Goal: Information Seeking & Learning: Check status

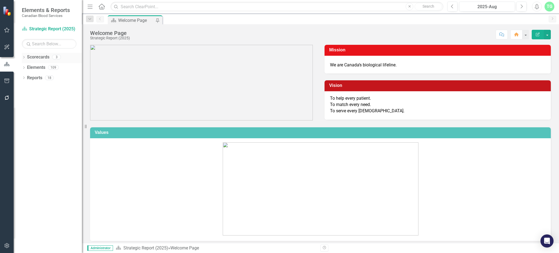
click at [25, 57] on icon "Dropdown" at bounding box center [24, 57] width 4 height 3
click at [32, 76] on link "Operational Report" at bounding box center [56, 78] width 52 height 6
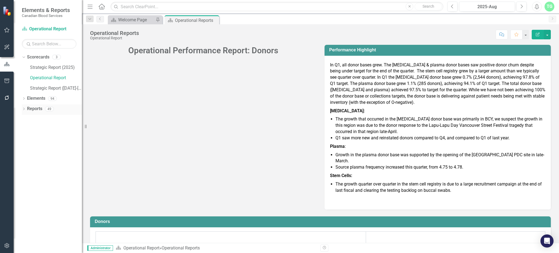
click at [23, 108] on icon "Dropdown" at bounding box center [24, 109] width 4 height 3
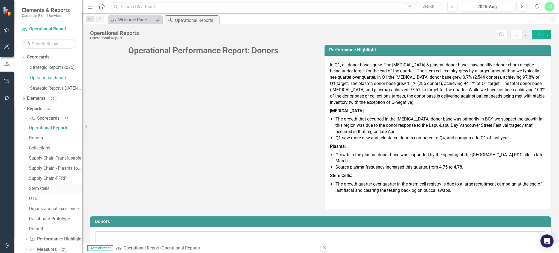
click at [46, 190] on div "Stem Cells" at bounding box center [55, 188] width 53 height 5
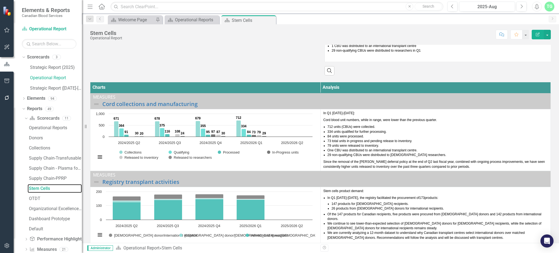
scroll to position [133, 0]
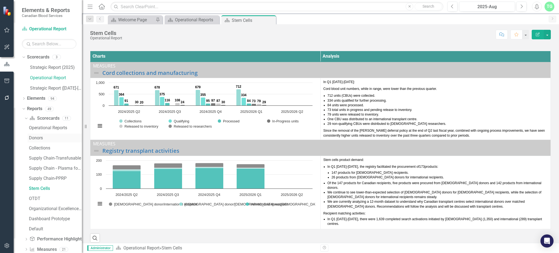
click at [42, 137] on div "Donors" at bounding box center [55, 137] width 53 height 5
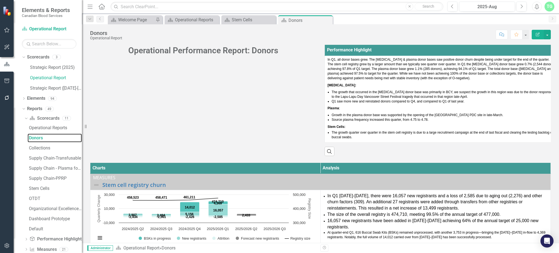
scroll to position [109, 0]
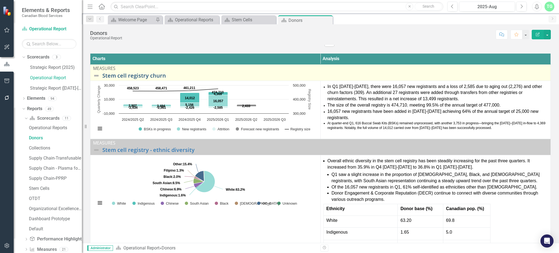
click at [130, 77] on link "Stem cell registry churn" at bounding box center [324, 76] width 445 height 6
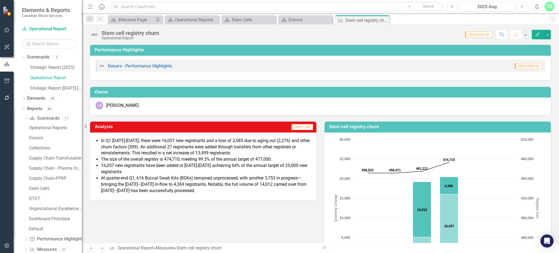
scroll to position [182, 0]
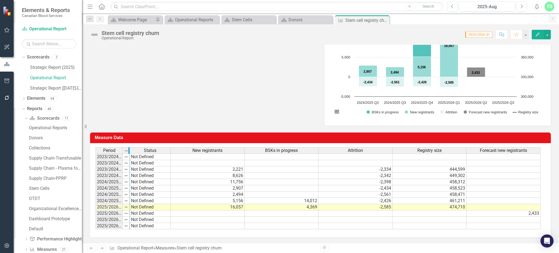
drag, startPoint x: 121, startPoint y: 148, endPoint x: 129, endPoint y: 148, distance: 7.1
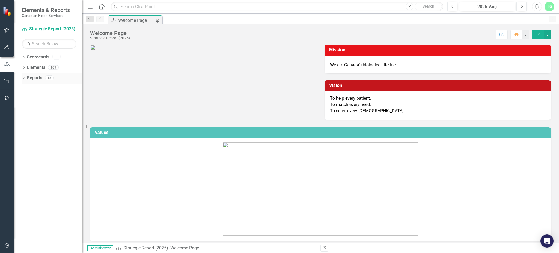
click at [25, 78] on icon "Dropdown" at bounding box center [24, 78] width 4 height 3
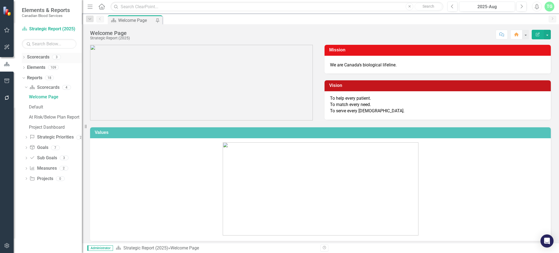
click at [25, 56] on icon "Dropdown" at bounding box center [24, 57] width 4 height 3
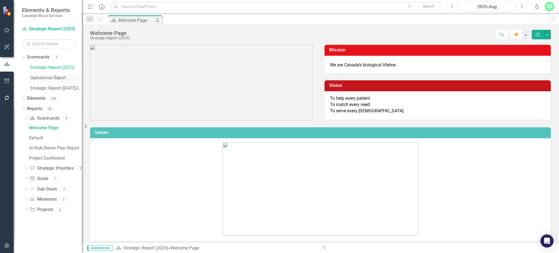
click at [44, 75] on link "Operational Report" at bounding box center [56, 78] width 52 height 6
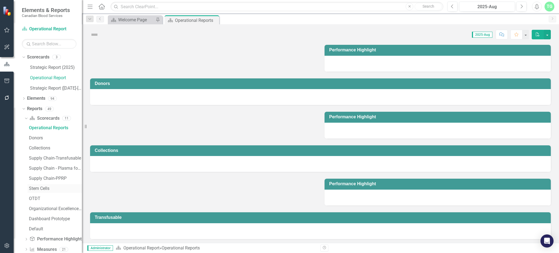
click at [35, 187] on div "Stem Cells" at bounding box center [55, 188] width 53 height 5
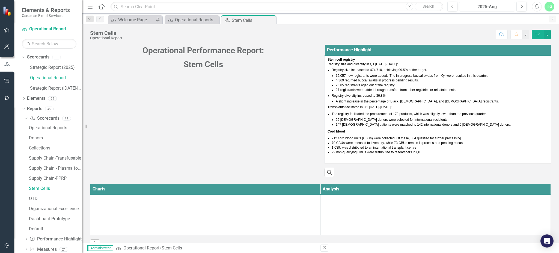
click at [477, 7] on div "2025-Aug" at bounding box center [487, 7] width 52 height 7
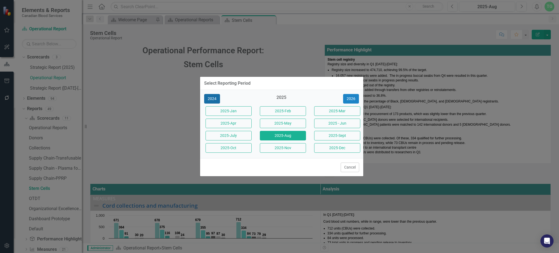
click at [212, 100] on button "2024" at bounding box center [212, 99] width 16 height 10
click at [212, 100] on button "2023" at bounding box center [212, 99] width 16 height 10
click at [336, 120] on button "2023-Jun" at bounding box center [337, 123] width 46 height 10
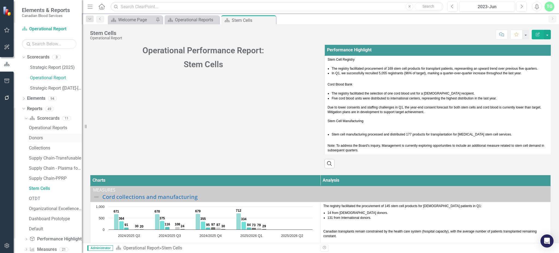
click at [32, 139] on div "Donors" at bounding box center [55, 137] width 53 height 5
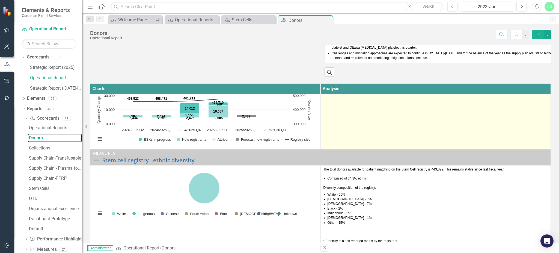
scroll to position [36, 0]
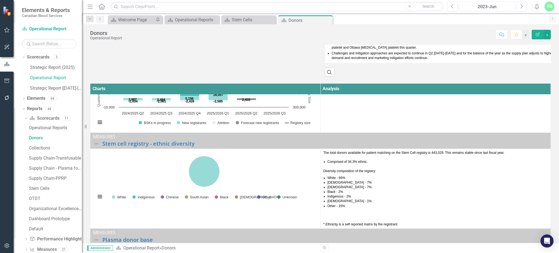
click at [496, 4] on div "2023-Jun" at bounding box center [487, 7] width 52 height 7
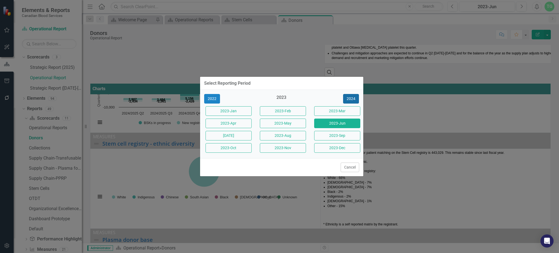
click at [357, 98] on button "2024" at bounding box center [351, 99] width 16 height 10
click at [356, 98] on button "2025" at bounding box center [351, 99] width 16 height 10
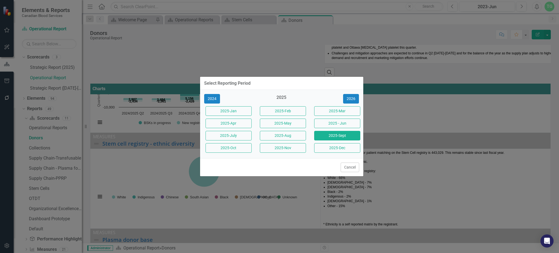
click at [337, 136] on button "2025-Sept" at bounding box center [337, 136] width 46 height 10
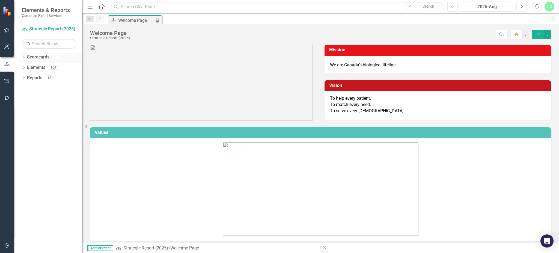
click at [23, 58] on icon "Dropdown" at bounding box center [24, 57] width 4 height 3
click at [41, 79] on link "Operational Report" at bounding box center [56, 78] width 52 height 6
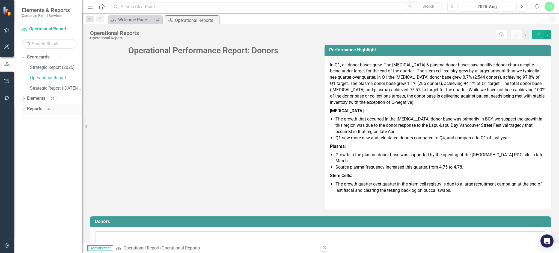
click at [23, 109] on icon "Dropdown" at bounding box center [24, 109] width 4 height 3
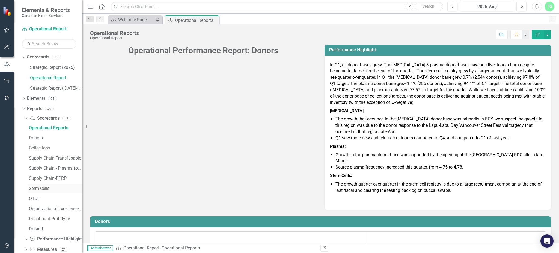
click at [53, 188] on div "Stem Cells" at bounding box center [55, 188] width 53 height 5
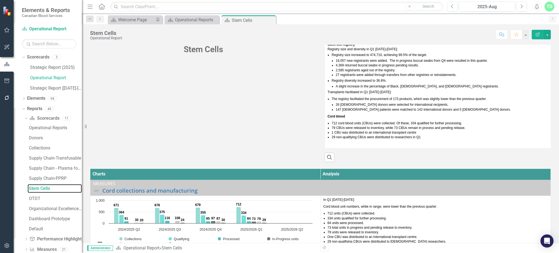
scroll to position [124, 0]
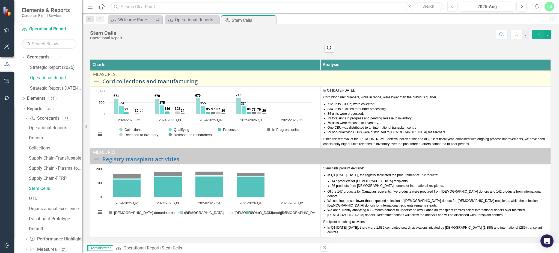
click at [154, 84] on link "Cord collections and manufacturing" at bounding box center [324, 81] width 445 height 6
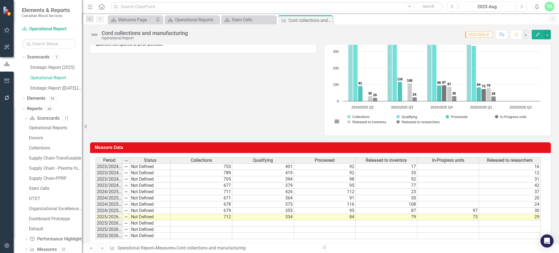
scroll to position [176, 0]
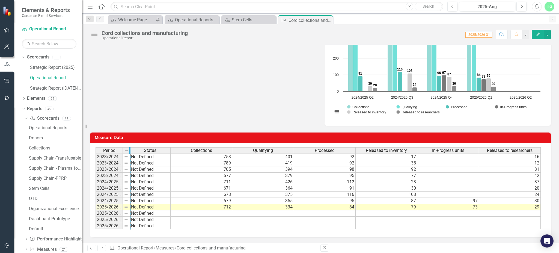
drag, startPoint x: 121, startPoint y: 145, endPoint x: 129, endPoint y: 144, distance: 8.1
